Goal: Transaction & Acquisition: Purchase product/service

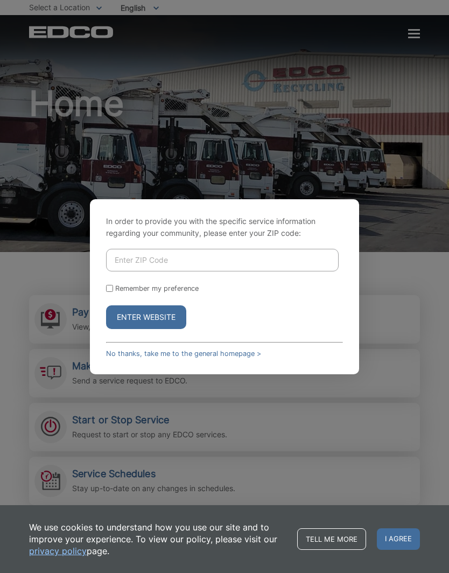
click at [137, 271] on input "Enter ZIP Code" at bounding box center [222, 260] width 233 height 23
type input "92024"
click at [108, 292] on input "Remember my preference" at bounding box center [109, 288] width 7 height 7
checkbox input "true"
click at [164, 329] on button "Enter Website" at bounding box center [146, 317] width 80 height 24
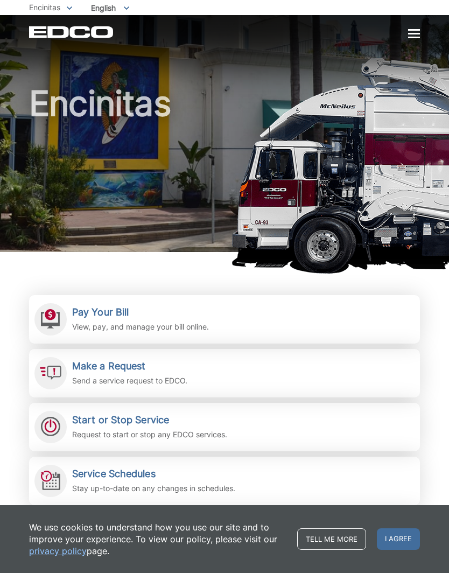
click at [120, 309] on h2 "Pay Your Bill" at bounding box center [140, 312] width 137 height 12
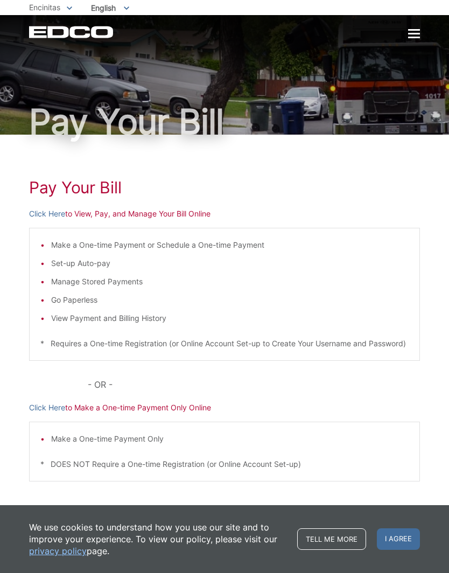
click at [200, 209] on p "Click Here to View, Pay, and Manage Your Bill Online" at bounding box center [224, 214] width 391 height 12
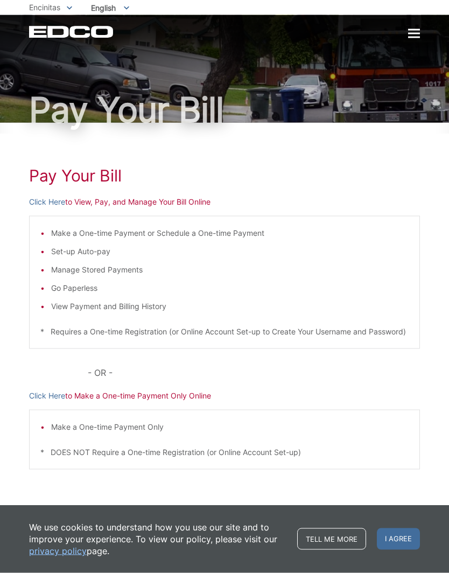
scroll to position [24, 0]
click at [173, 392] on p "Click Here to Make a One-time Payment Only Online" at bounding box center [224, 396] width 391 height 12
click at [134, 399] on p "Click Here to Make a One-time Payment Only Online" at bounding box center [224, 396] width 391 height 12
click at [136, 396] on p "Click Here to Make a One-time Payment Only Online" at bounding box center [224, 396] width 391 height 12
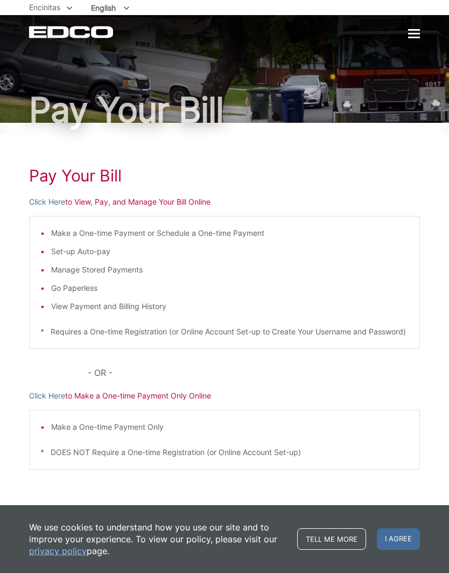
click at [145, 202] on p "Click Here to View, Pay, and Manage Your Bill Online" at bounding box center [224, 202] width 391 height 12
click at [153, 205] on p "Click Here to View, Pay, and Manage Your Bill Online" at bounding box center [224, 202] width 391 height 12
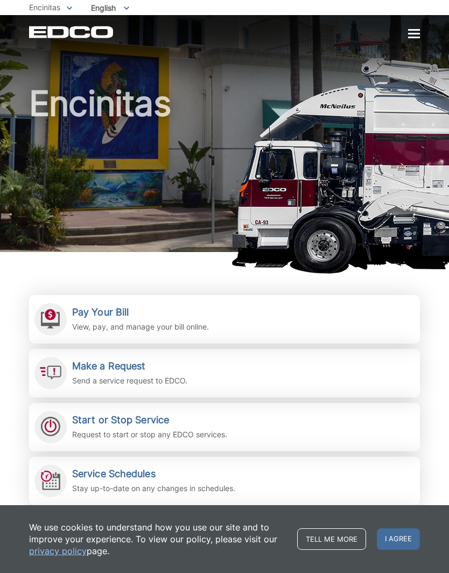
click at [111, 307] on h2 "Pay Your Bill" at bounding box center [140, 312] width 137 height 12
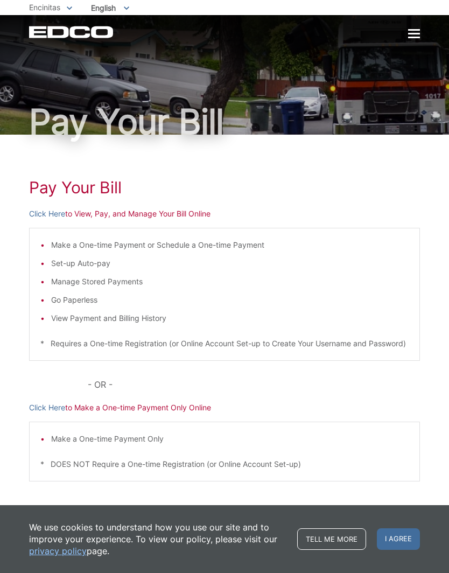
click at [143, 414] on p "Click Here to Make a One-time Payment Only Online" at bounding box center [224, 408] width 391 height 12
click at [141, 414] on p "Click Here to Make a One-time Payment Only Online" at bounding box center [224, 408] width 391 height 12
click at [129, 414] on p "Click Here to Make a One-time Payment Only Online" at bounding box center [224, 408] width 391 height 12
click at [126, 414] on p "Click Here to Make a One-time Payment Only Online" at bounding box center [224, 408] width 391 height 12
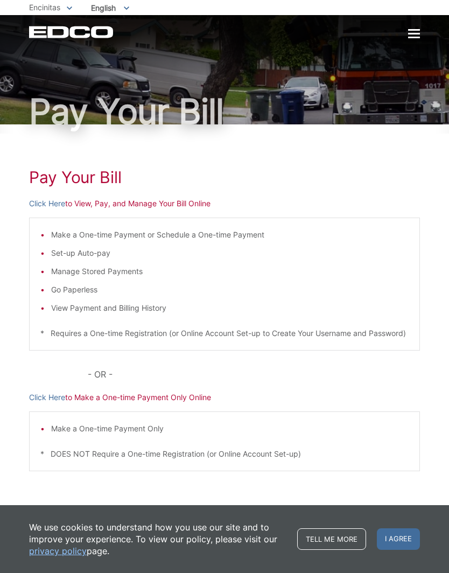
scroll to position [24, 0]
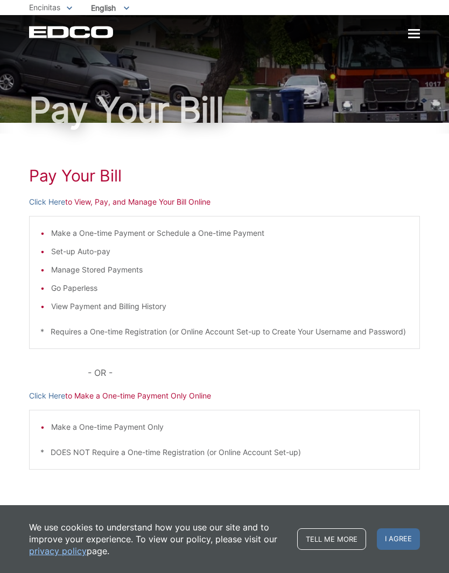
click at [45, 397] on link "Click Here" at bounding box center [47, 396] width 36 height 12
